Goal: Find specific page/section: Find specific page/section

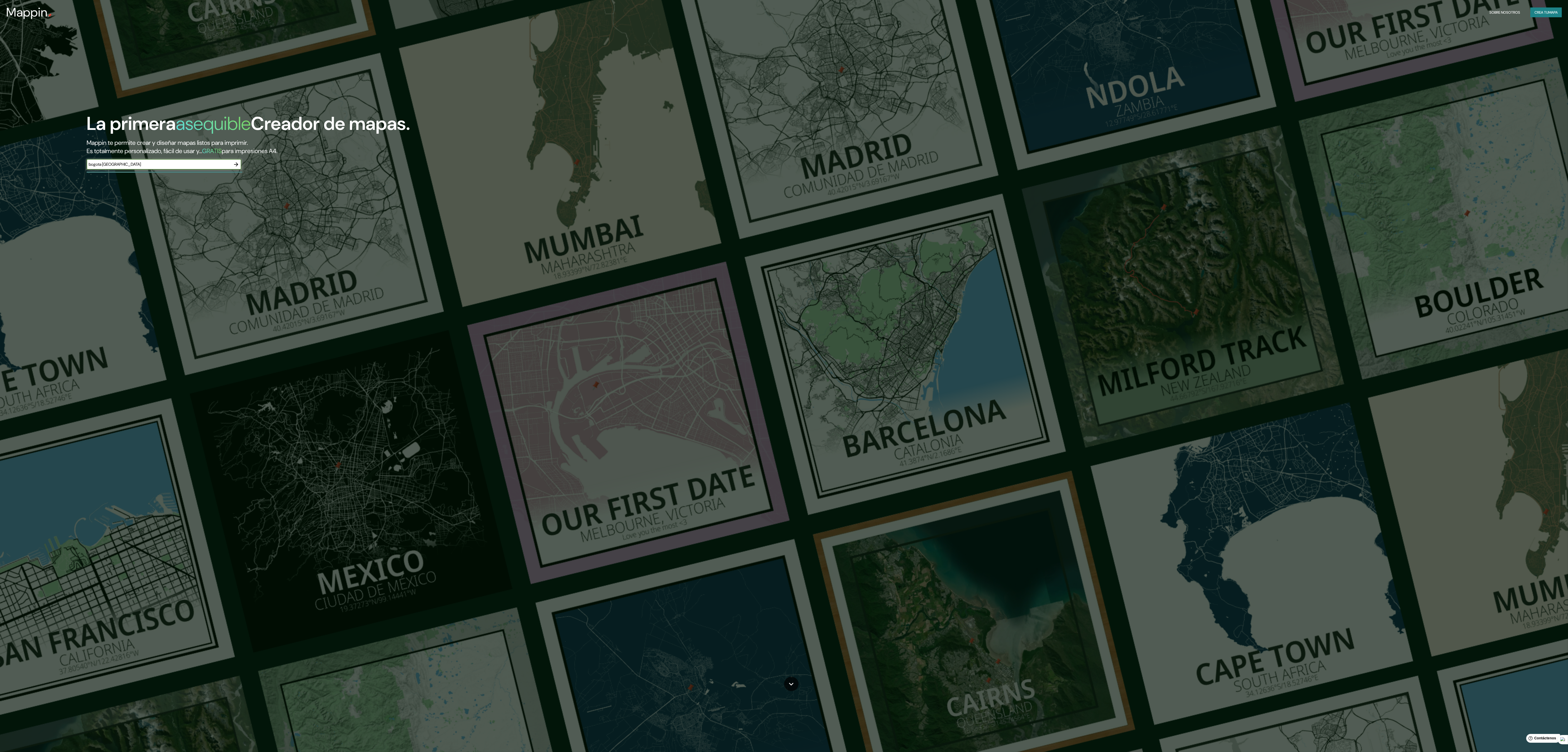
type input "bogota [GEOGRAPHIC_DATA]"
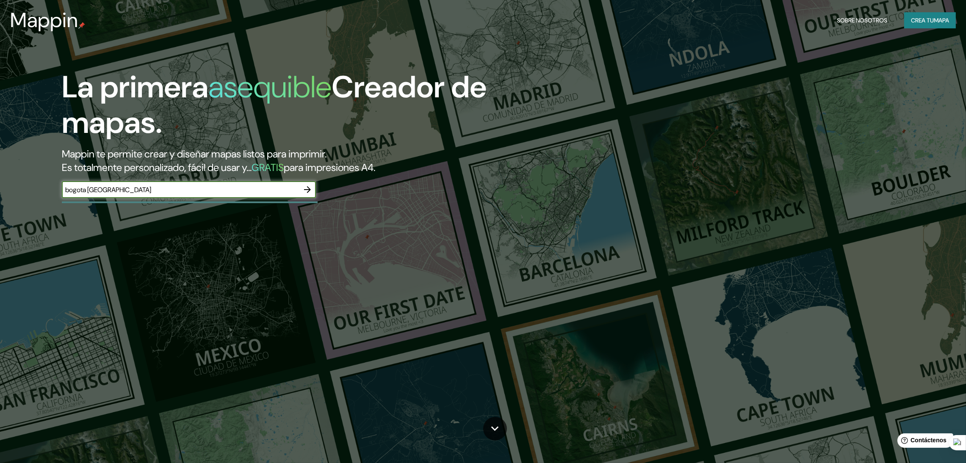
click at [564, 255] on div "La primera asequible Creador de mapas. Mappin te permite crear y diseñar mapas …" at bounding box center [483, 231] width 966 height 463
click at [334, 292] on div "La primera asequible Creador de mapas. Mappin te permite crear y diseñar mapas …" at bounding box center [483, 231] width 966 height 463
click at [240, 287] on div "La primera asequible Creador de mapas. Mappin te permite crear y diseñar mapas …" at bounding box center [483, 231] width 966 height 463
type input "bogota"
click at [494, 435] on icon at bounding box center [494, 428] width 15 height 15
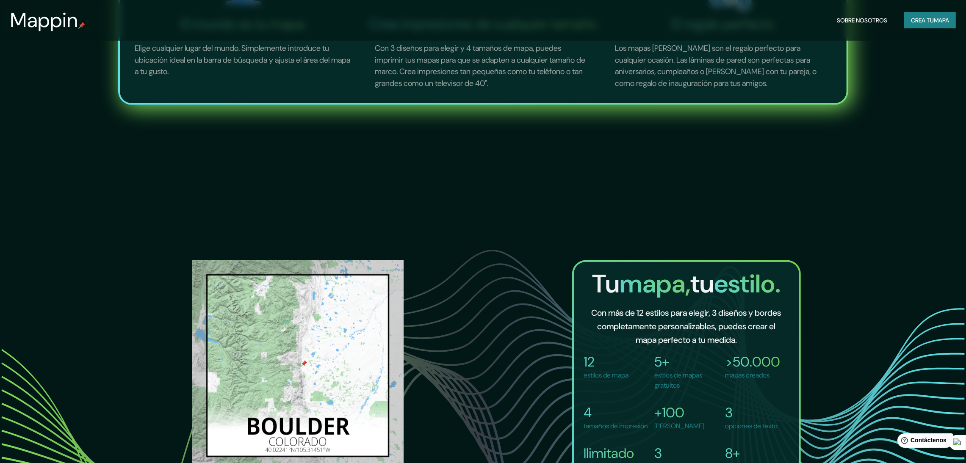
scroll to position [762, 0]
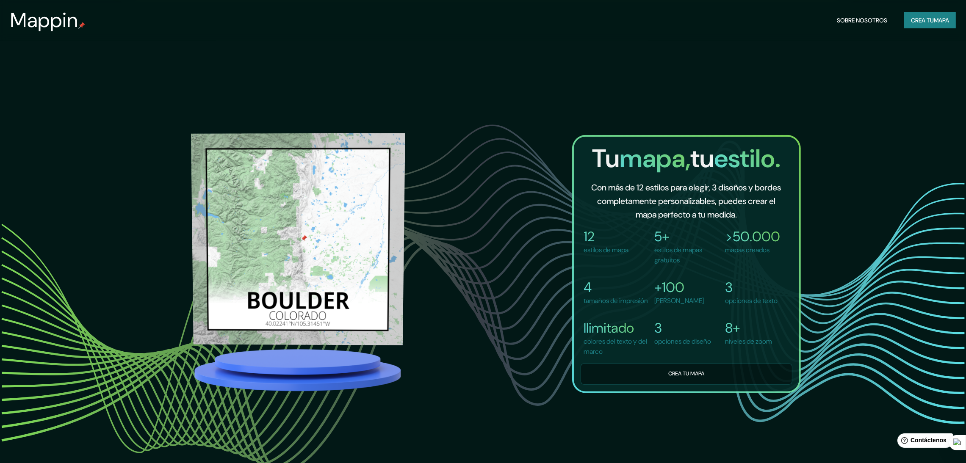
click at [293, 255] on img at bounding box center [298, 239] width 214 height 212
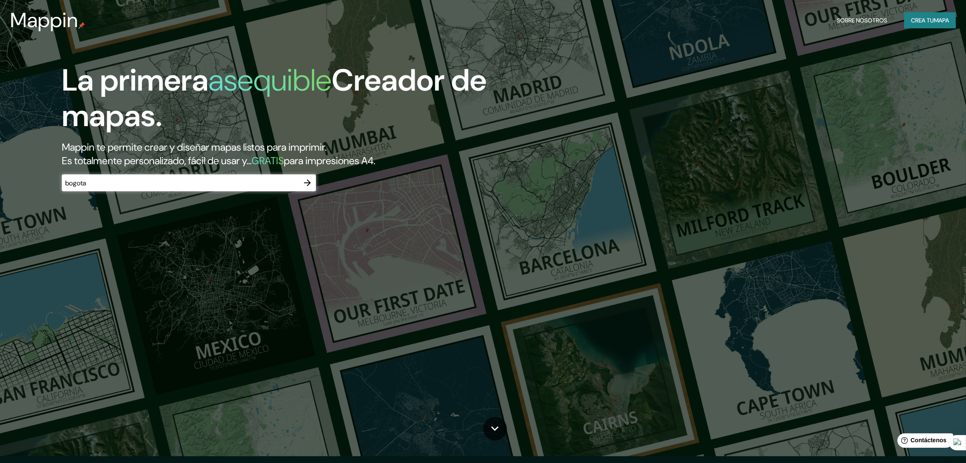
scroll to position [0, 0]
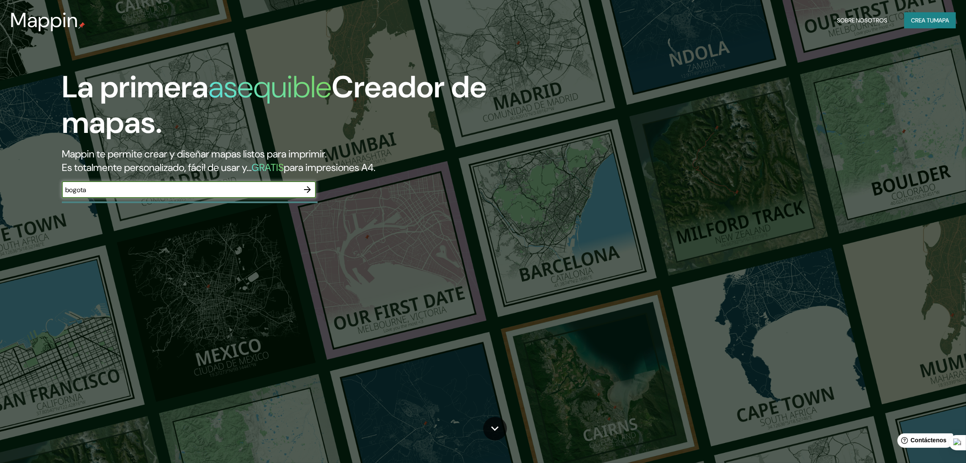
click at [190, 189] on input "bogota" at bounding box center [180, 190] width 237 height 10
drag, startPoint x: 331, startPoint y: 211, endPoint x: 270, endPoint y: 166, distance: 75.4
click at [322, 211] on div "La primera asequible Creador de mapas. Mappin te permite crear y diseñar mapas …" at bounding box center [483, 231] width 966 height 463
